Goal: Task Accomplishment & Management: Manage account settings

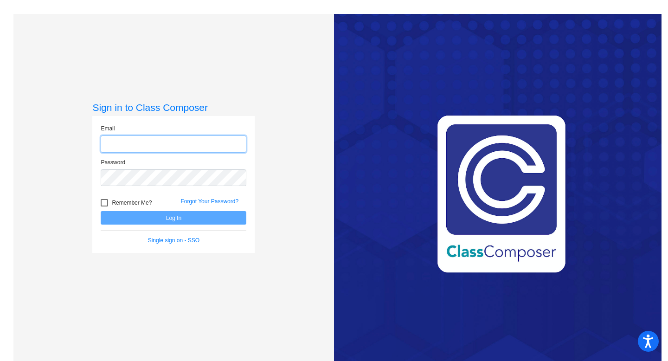
type input "[EMAIL_ADDRESS][DOMAIN_NAME]"
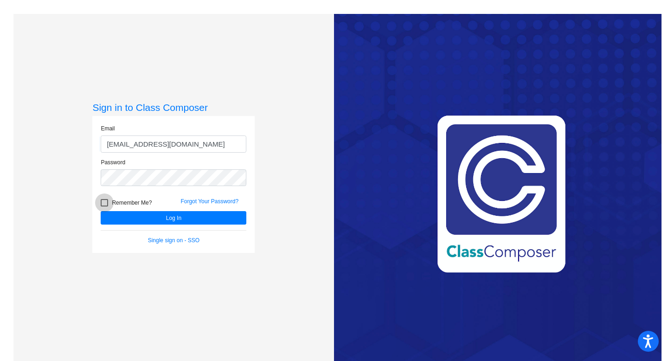
click at [102, 200] on div at bounding box center [104, 202] width 7 height 7
click at [104, 206] on input "Remember Me?" at bounding box center [104, 206] width 0 height 0
checkbox input "true"
click at [135, 218] on button "Log In" at bounding box center [174, 217] width 146 height 13
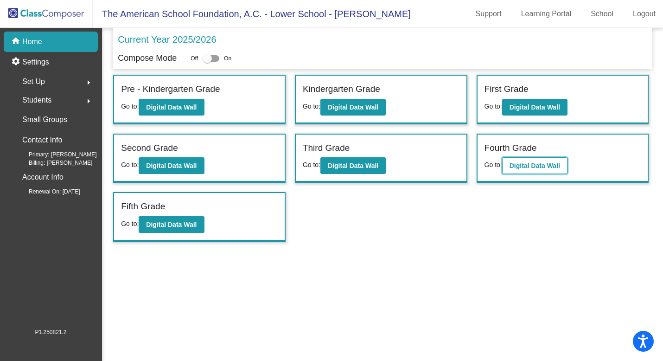
click at [546, 164] on b "Digital Data Wall" at bounding box center [535, 165] width 51 height 7
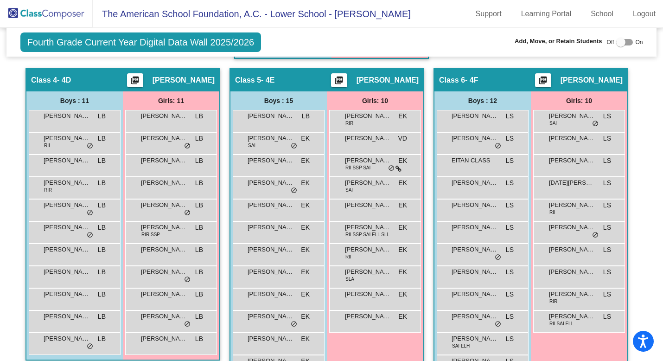
scroll to position [631, 0]
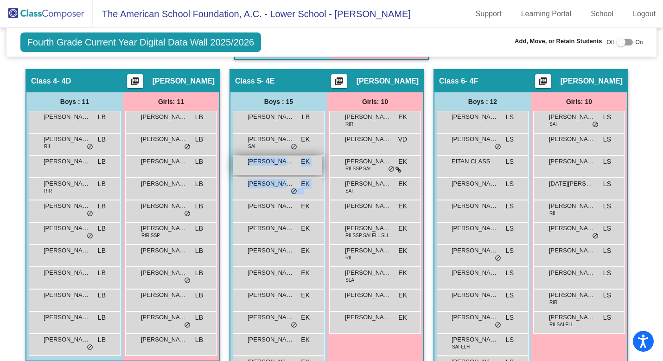
drag, startPoint x: 268, startPoint y: 230, endPoint x: 237, endPoint y: 189, distance: 51.4
click at [237, 189] on div "[PERSON_NAME] [PERSON_NAME] lock do_not_disturb_alt [PERSON_NAME] SAI EK lock d…" at bounding box center [279, 278] width 92 height 334
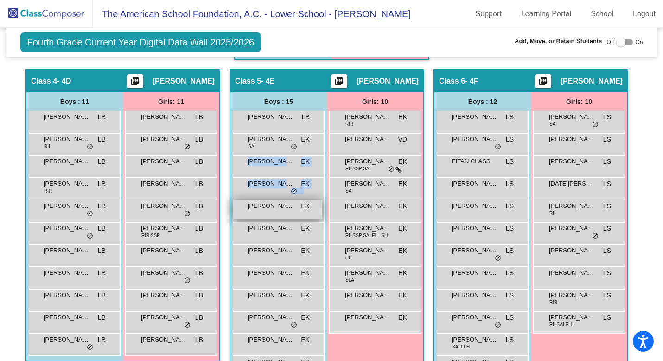
click at [248, 211] on span "[PERSON_NAME]" at bounding box center [271, 205] width 46 height 9
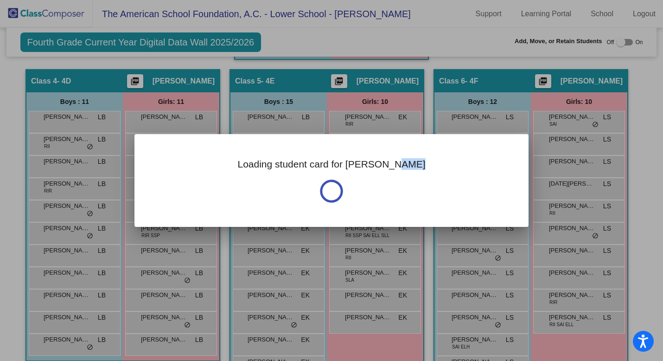
click at [245, 222] on div "Loading student card for [PERSON_NAME]" at bounding box center [331, 180] width 394 height 93
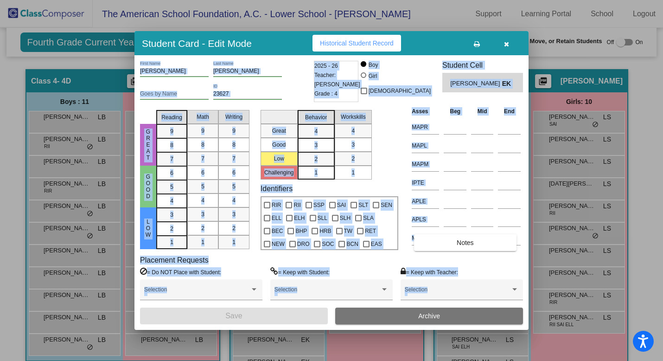
click at [502, 41] on button "button" at bounding box center [507, 43] width 30 height 17
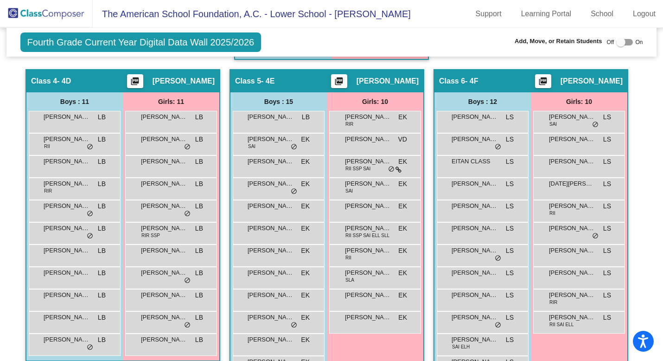
click at [64, 15] on img at bounding box center [46, 13] width 93 height 27
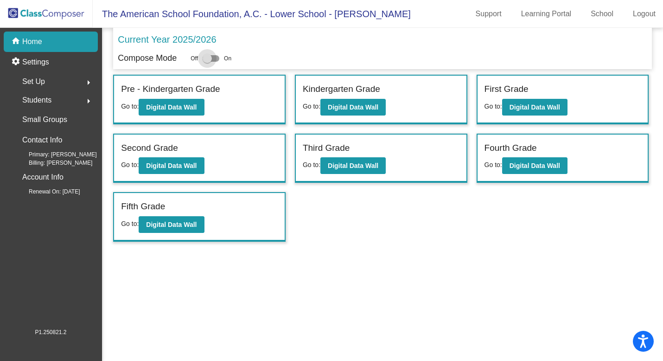
click at [210, 58] on div at bounding box center [207, 58] width 9 height 9
click at [207, 62] on input "checkbox" at bounding box center [207, 62] width 0 height 0
checkbox input "true"
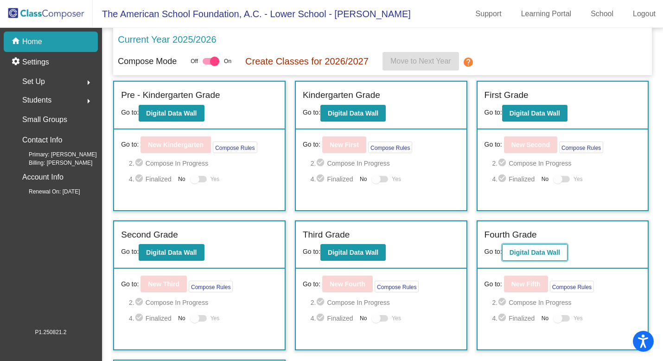
click at [518, 251] on b "Digital Data Wall" at bounding box center [535, 252] width 51 height 7
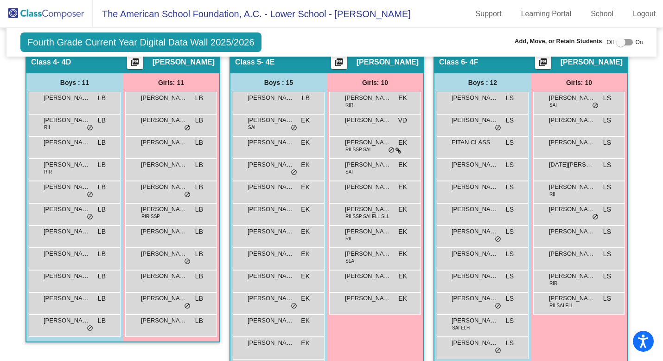
scroll to position [678, 0]
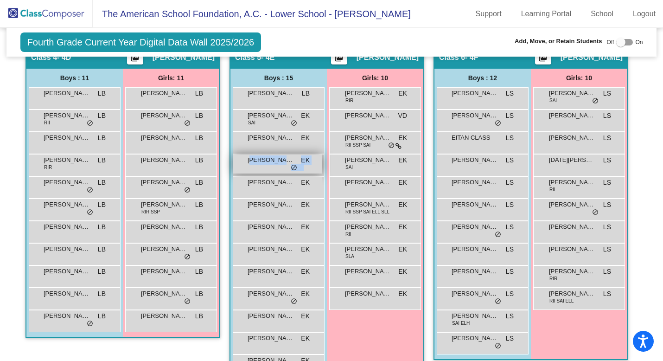
drag, startPoint x: 281, startPoint y: 207, endPoint x: 248, endPoint y: 177, distance: 44.3
click at [248, 177] on div "[PERSON_NAME] [PERSON_NAME] lock do_not_disturb_alt [PERSON_NAME] SAI EK lock d…" at bounding box center [279, 254] width 92 height 334
click at [250, 187] on span "[PERSON_NAME]" at bounding box center [271, 182] width 46 height 9
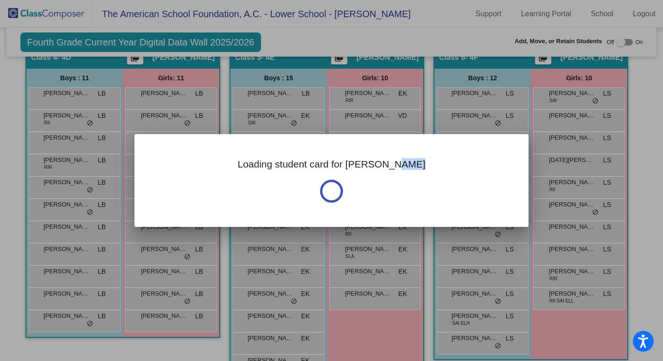
click at [250, 200] on div "Loading student card for [PERSON_NAME]" at bounding box center [331, 180] width 394 height 93
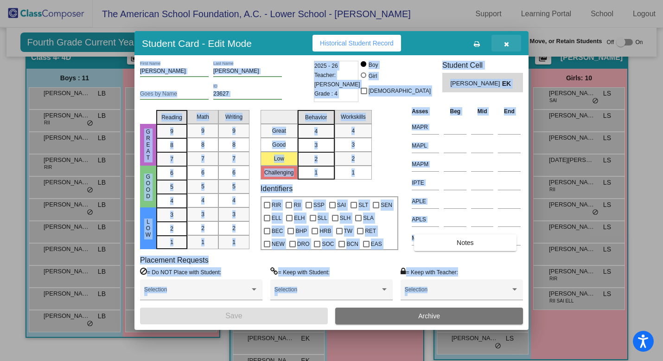
click at [505, 42] on icon "button" at bounding box center [506, 44] width 5 height 6
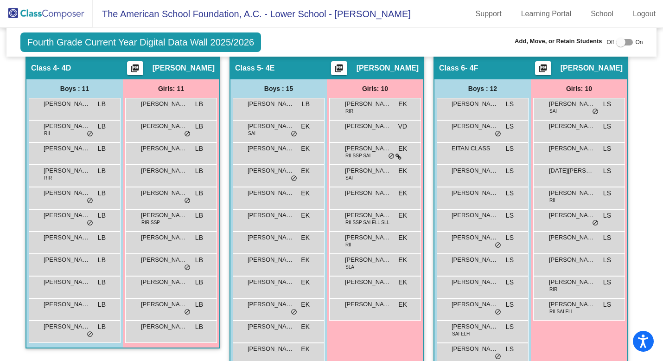
scroll to position [665, 0]
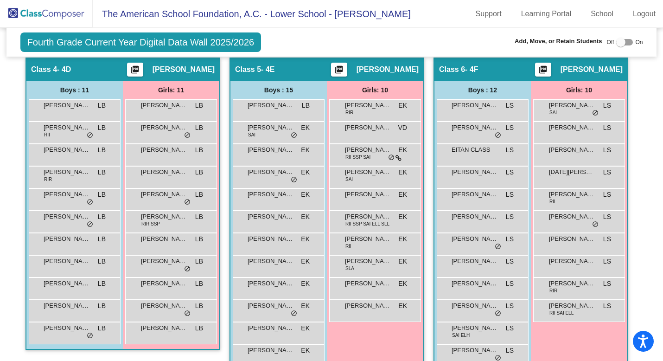
click at [618, 41] on div at bounding box center [620, 42] width 9 height 9
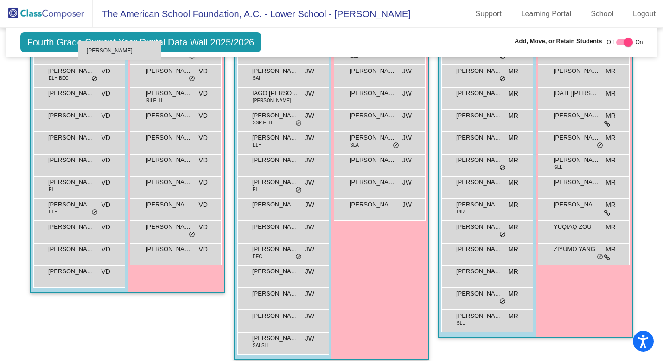
scroll to position [367, 0]
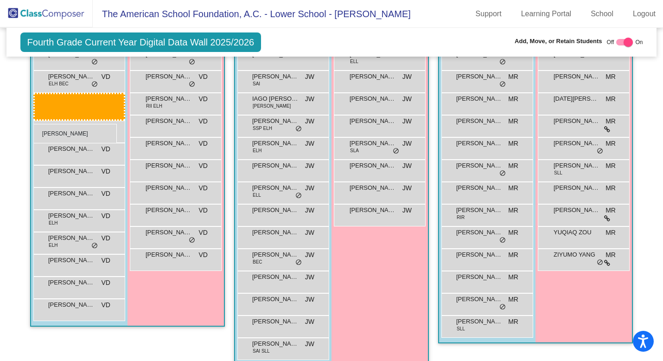
drag, startPoint x: 268, startPoint y: 145, endPoint x: 33, endPoint y: 124, distance: 235.1
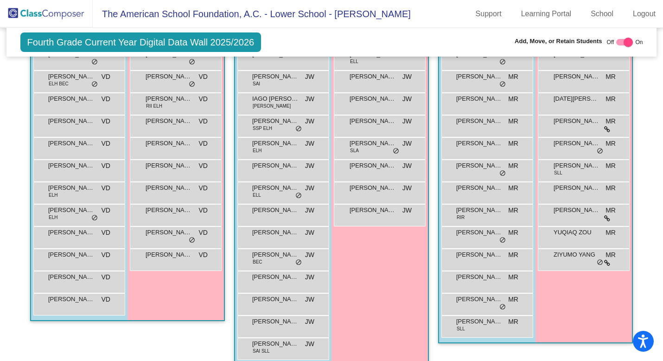
click at [629, 42] on div "Off On" at bounding box center [625, 42] width 36 height 11
click at [624, 40] on div at bounding box center [628, 42] width 9 height 9
checkbox input "false"
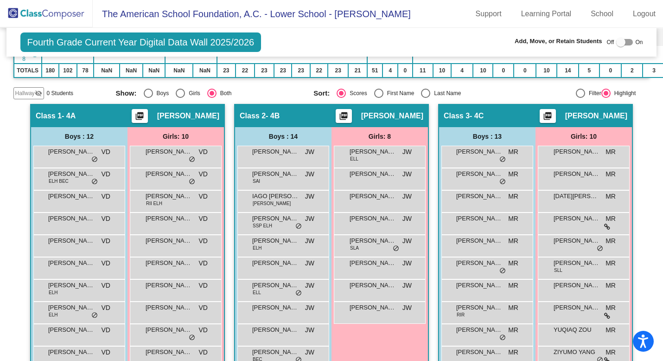
scroll to position [239, 0]
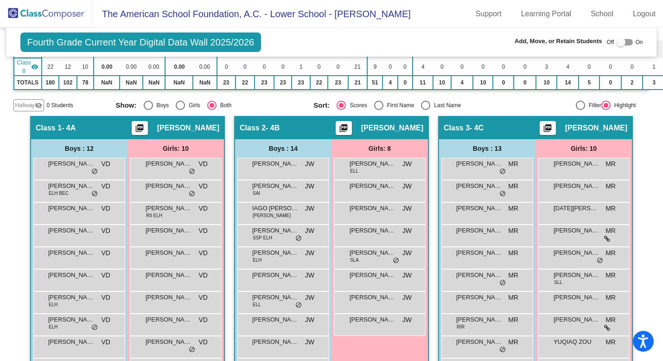
click at [76, 17] on img at bounding box center [46, 13] width 93 height 27
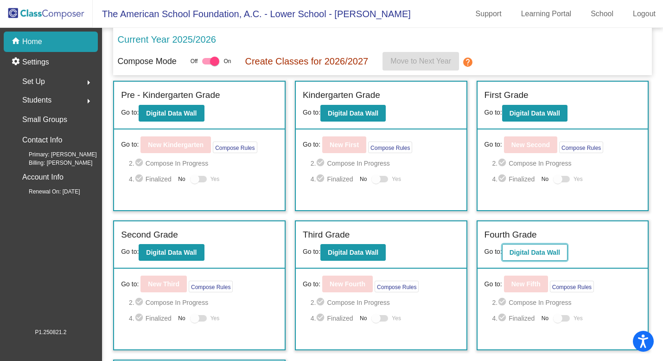
click at [522, 252] on b "Digital Data Wall" at bounding box center [535, 252] width 51 height 7
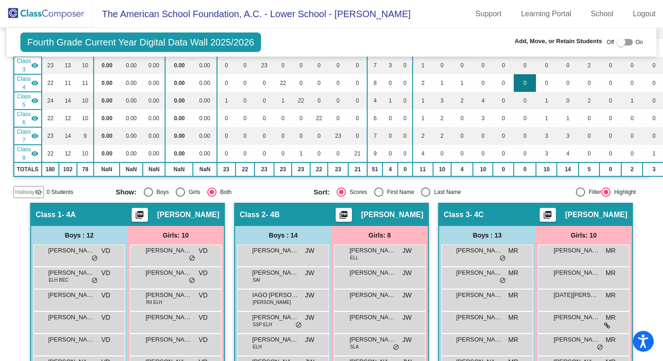
scroll to position [160, 0]
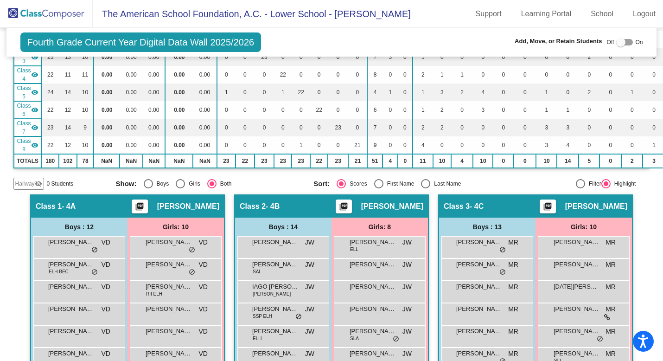
click at [320, 218] on div "Class 2 - 4B picture_as_pdf [PERSON_NAME]" at bounding box center [331, 206] width 193 height 22
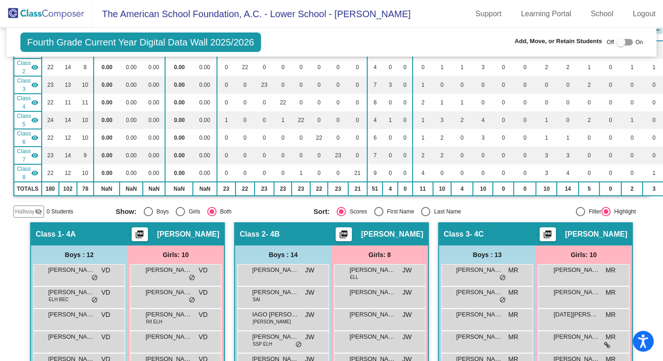
scroll to position [129, 0]
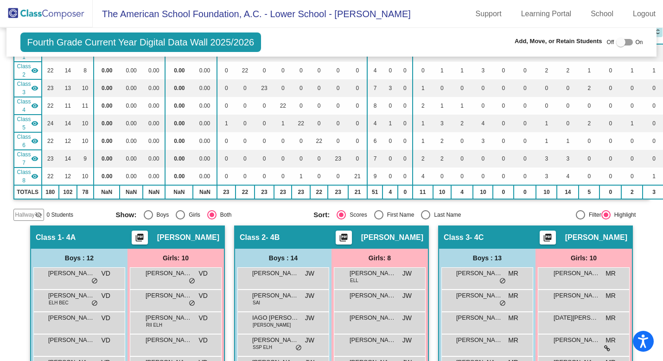
click at [320, 221] on div "Hallway visibility_off 0 Students Show: Boys Girls Both Sort: Scores First Name…" at bounding box center [331, 215] width 637 height 12
